Goal: Transaction & Acquisition: Purchase product/service

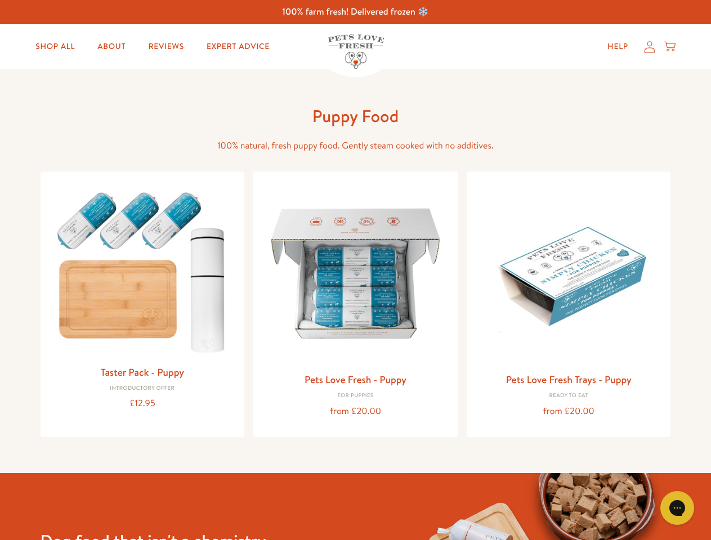
click at [677, 508] on icon "Gorgias live chat" at bounding box center [677, 508] width 11 height 11
